Goal: Check status: Check status

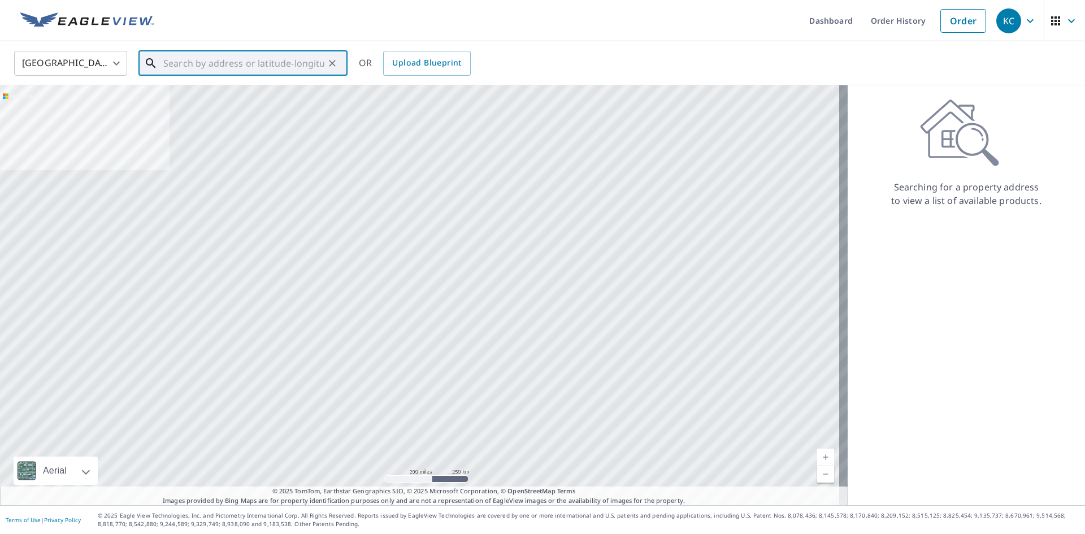
click at [168, 63] on input "text" at bounding box center [243, 63] width 161 height 32
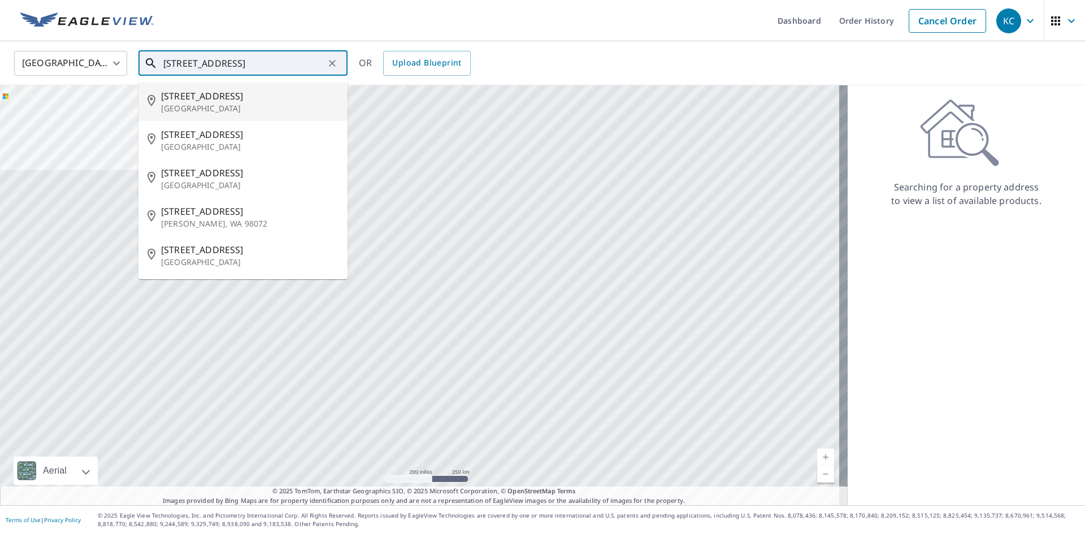
click at [206, 63] on input "[STREET_ADDRESS]" at bounding box center [243, 63] width 161 height 32
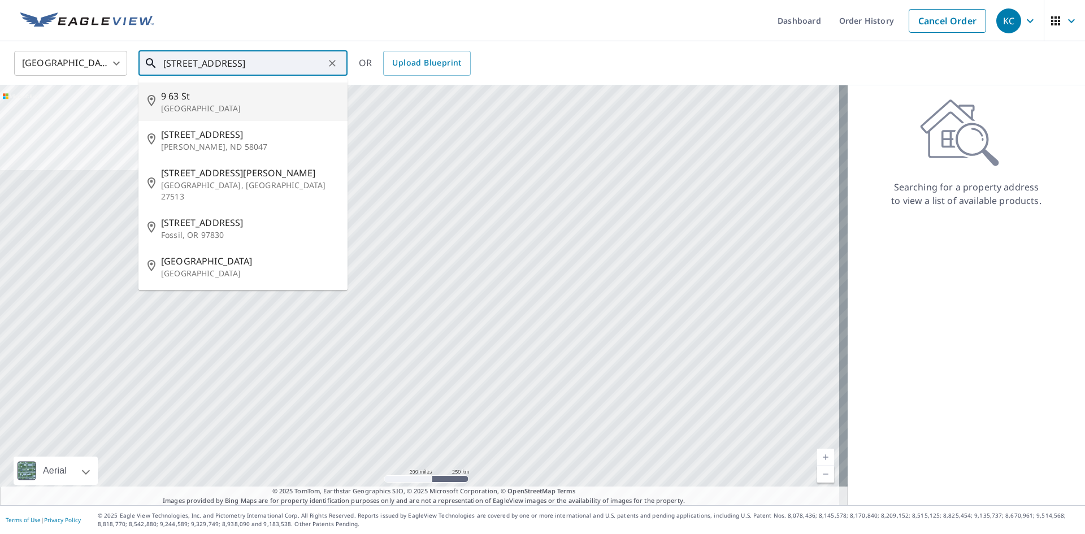
click at [261, 64] on input "[STREET_ADDRESS]" at bounding box center [243, 63] width 161 height 32
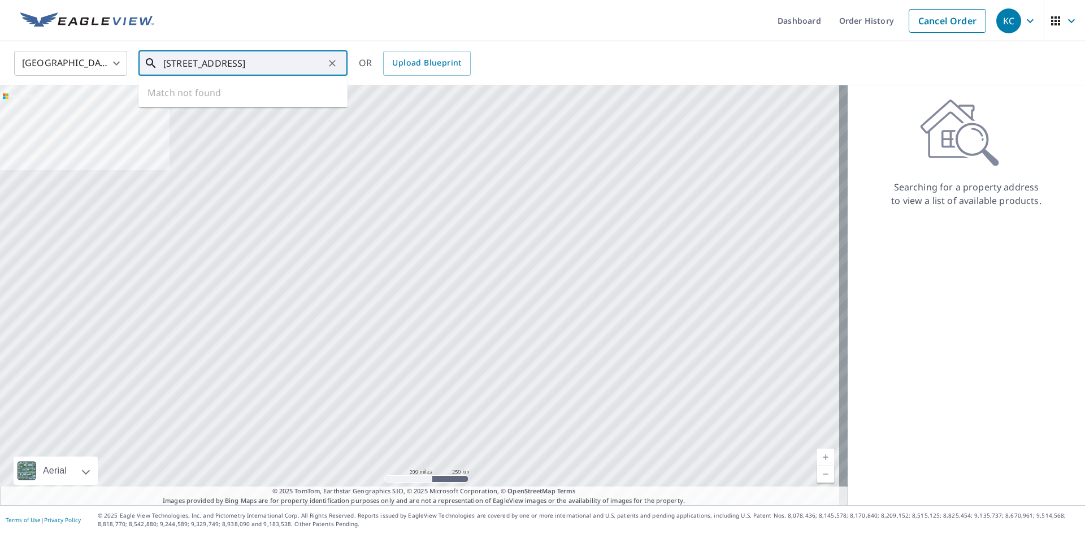
click at [239, 63] on input "[STREET_ADDRESS]" at bounding box center [243, 63] width 161 height 32
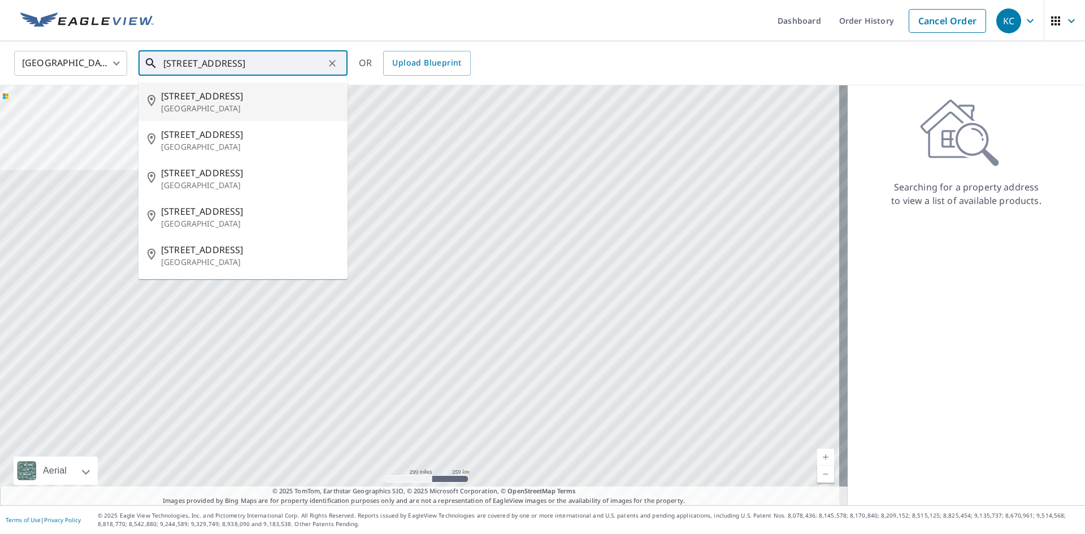
drag, startPoint x: 223, startPoint y: 66, endPoint x: 213, endPoint y: 64, distance: 10.3
click at [213, 64] on input "[STREET_ADDRESS]" at bounding box center [243, 63] width 161 height 32
type input "[STREET_ADDRESS]"
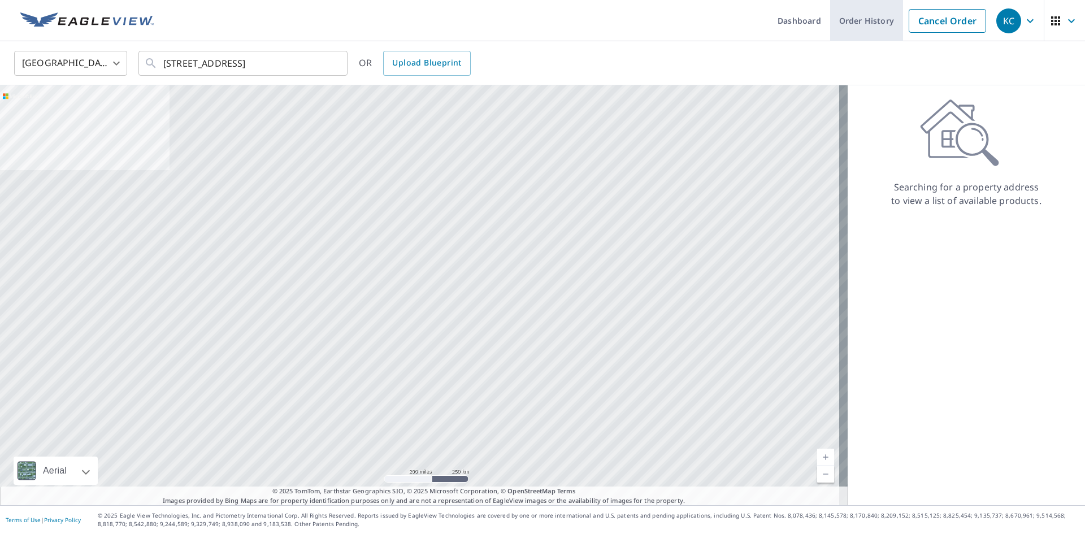
click at [867, 21] on link "Order History" at bounding box center [866, 20] width 73 height 41
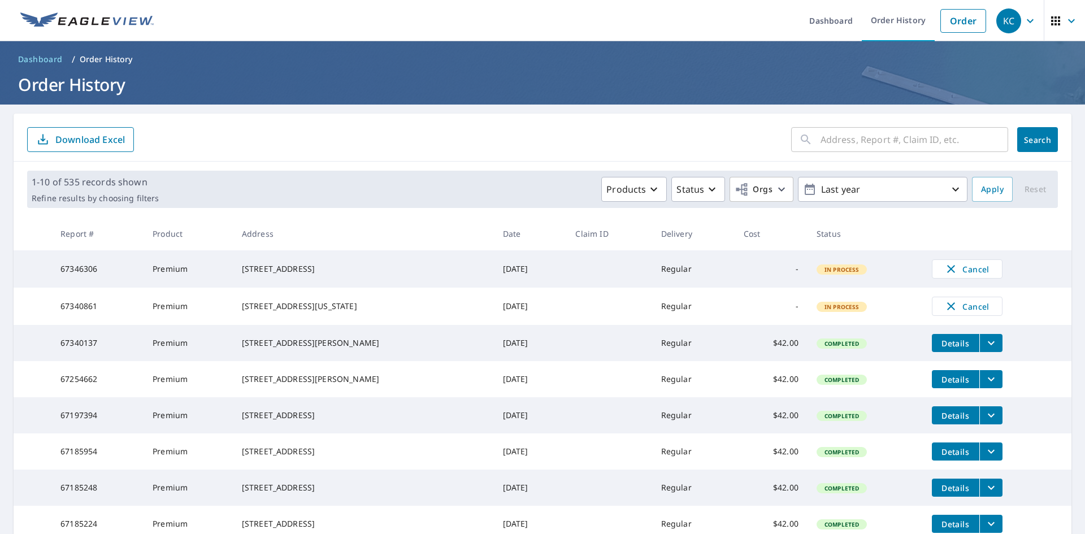
click at [870, 141] on input "text" at bounding box center [915, 140] width 188 height 32
type input "3012 63"
click at [1030, 142] on span "Search" at bounding box center [1038, 140] width 23 height 11
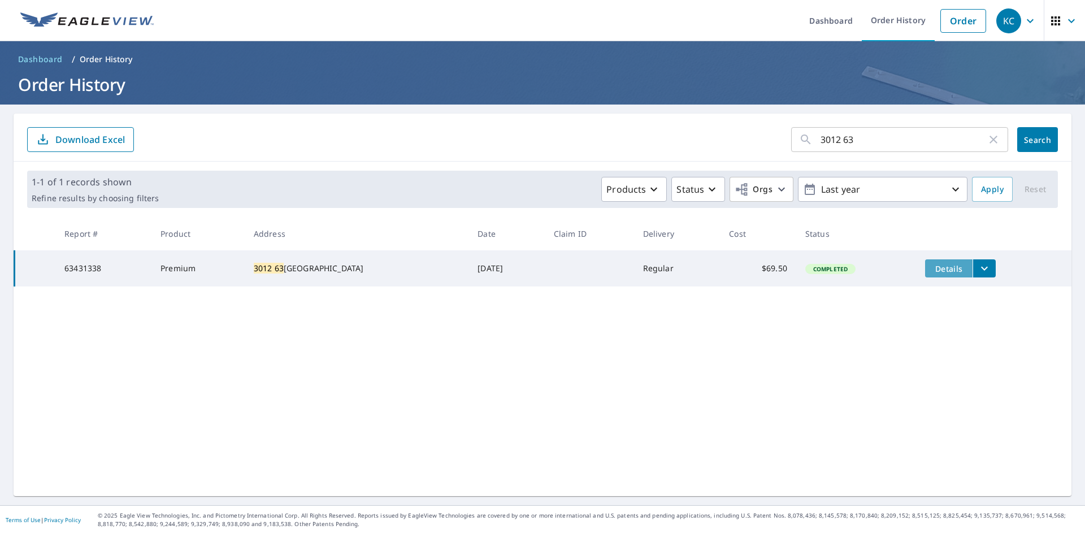
click at [932, 267] on span "Details" at bounding box center [949, 268] width 34 height 11
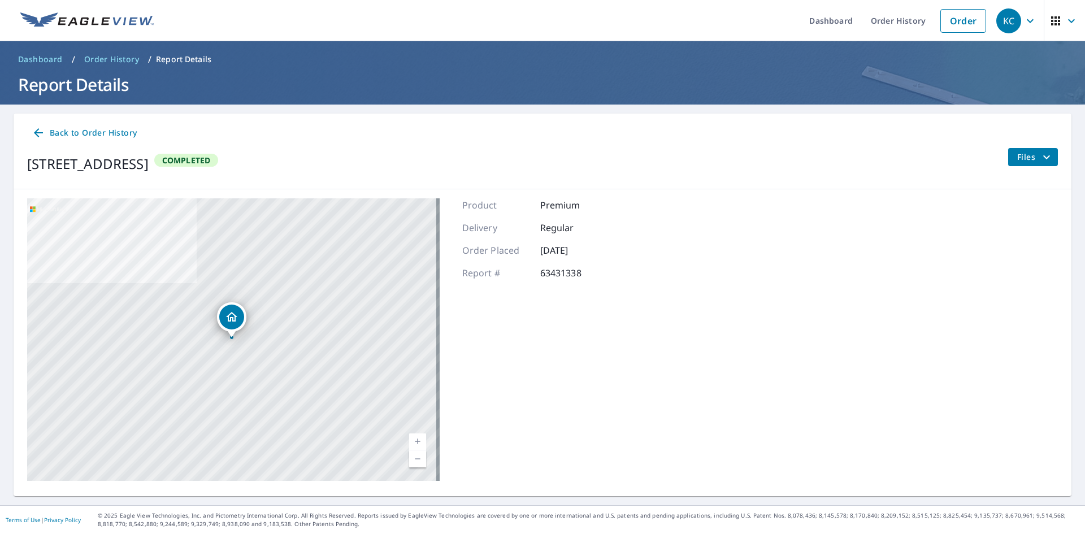
click at [1018, 155] on span "Files" at bounding box center [1036, 157] width 36 height 14
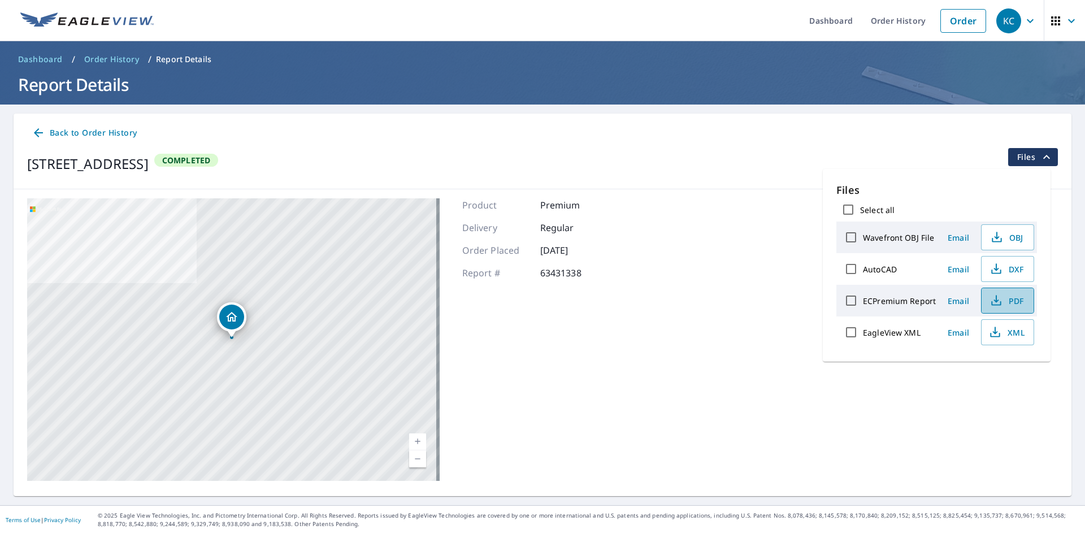
click at [1006, 301] on span "PDF" at bounding box center [1007, 301] width 36 height 14
click at [1007, 301] on span "PDF" at bounding box center [1007, 301] width 36 height 14
